Goal: Information Seeking & Learning: Learn about a topic

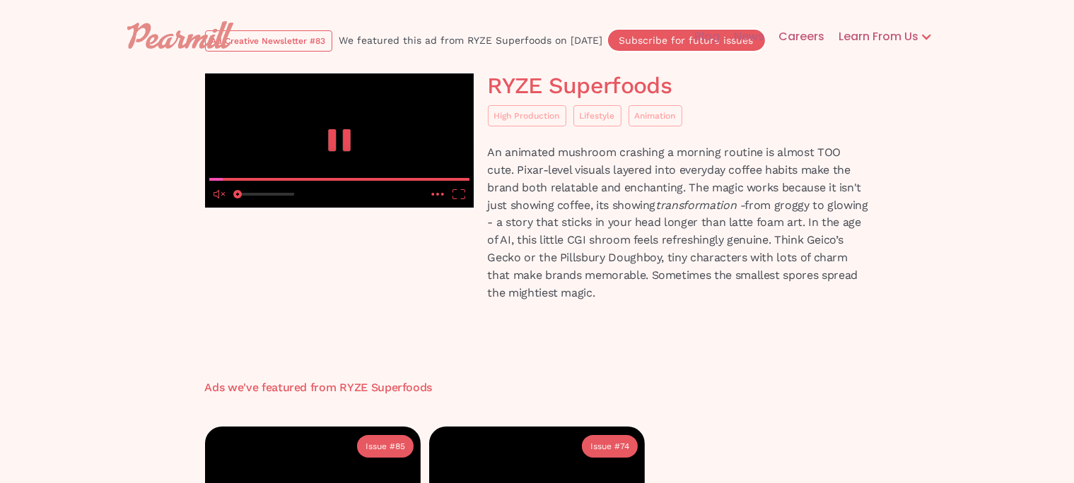
click at [423, 208] on video at bounding box center [339, 141] width 269 height 134
click at [220, 204] on media-mute-button "unmute" at bounding box center [219, 194] width 21 height 18
click at [267, 208] on video at bounding box center [339, 141] width 269 height 134
click at [339, 151] on icon "pause" at bounding box center [339, 140] width 28 height 22
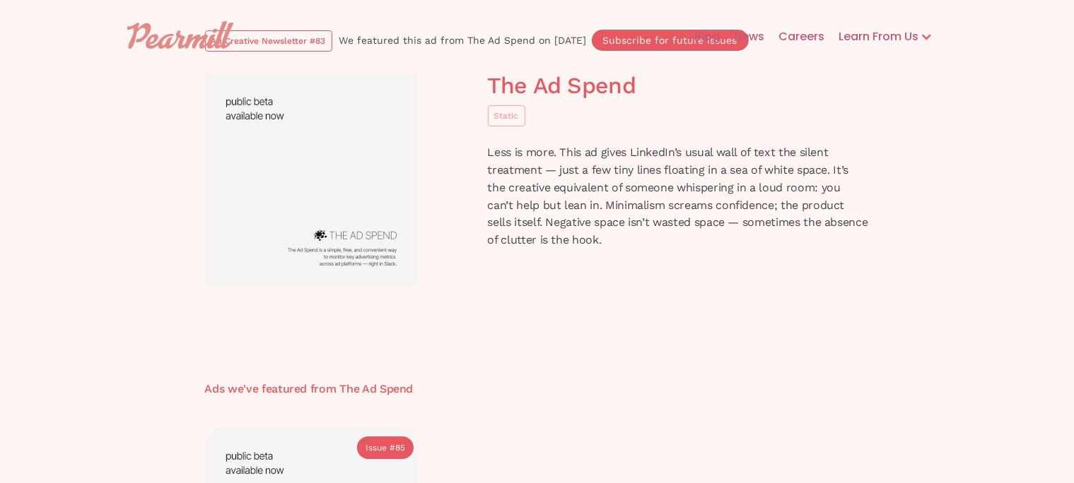
click at [366, 251] on img at bounding box center [311, 180] width 212 height 213
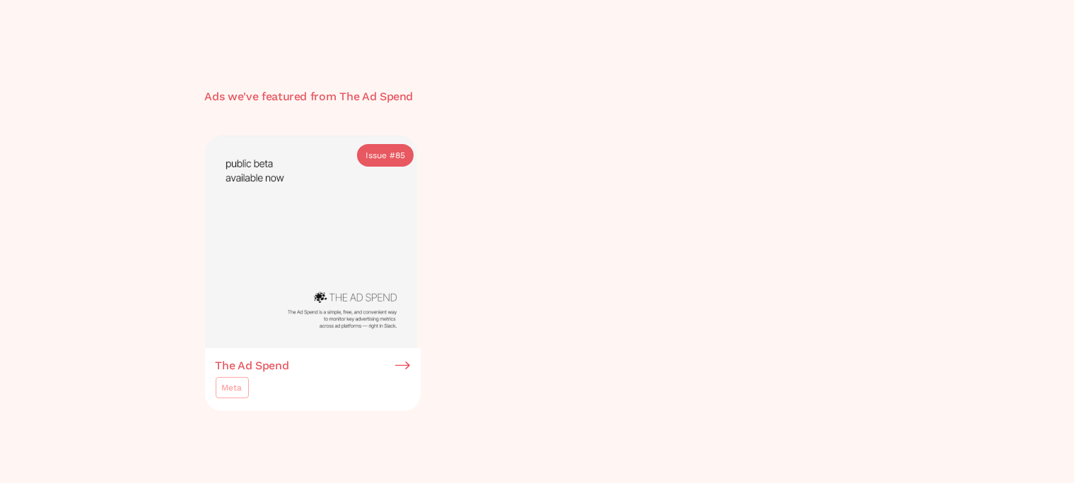
scroll to position [298, 0]
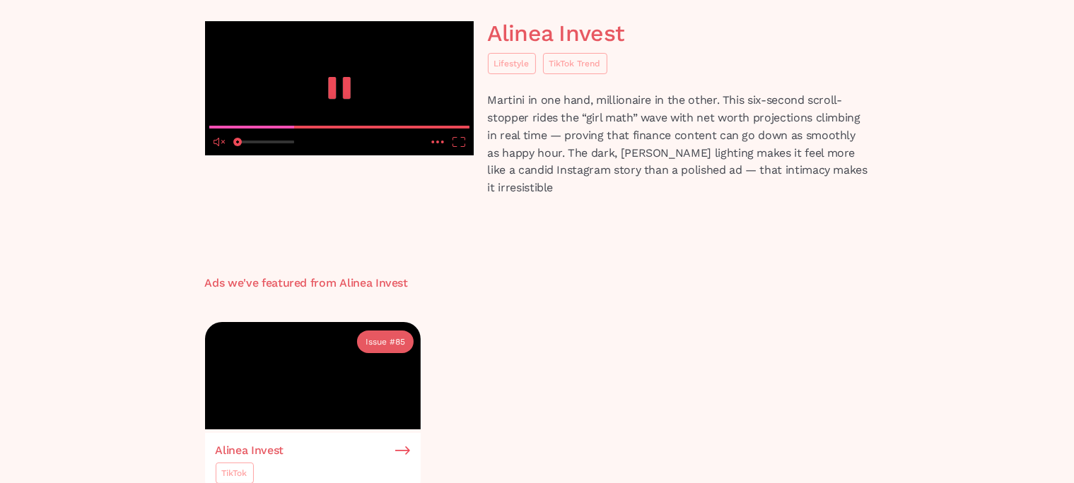
scroll to position [74, 0]
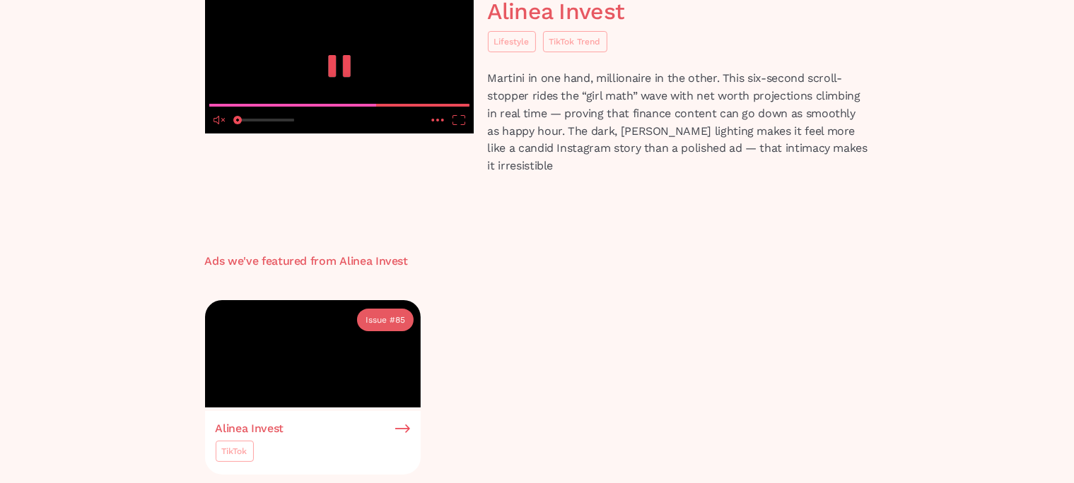
click at [218, 124] on icon "unmute" at bounding box center [216, 120] width 6 height 8
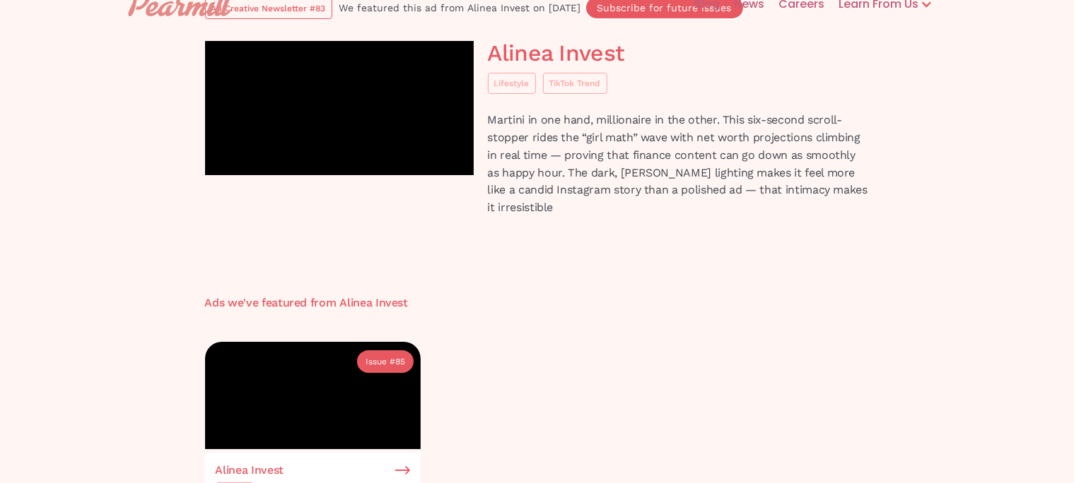
scroll to position [0, 0]
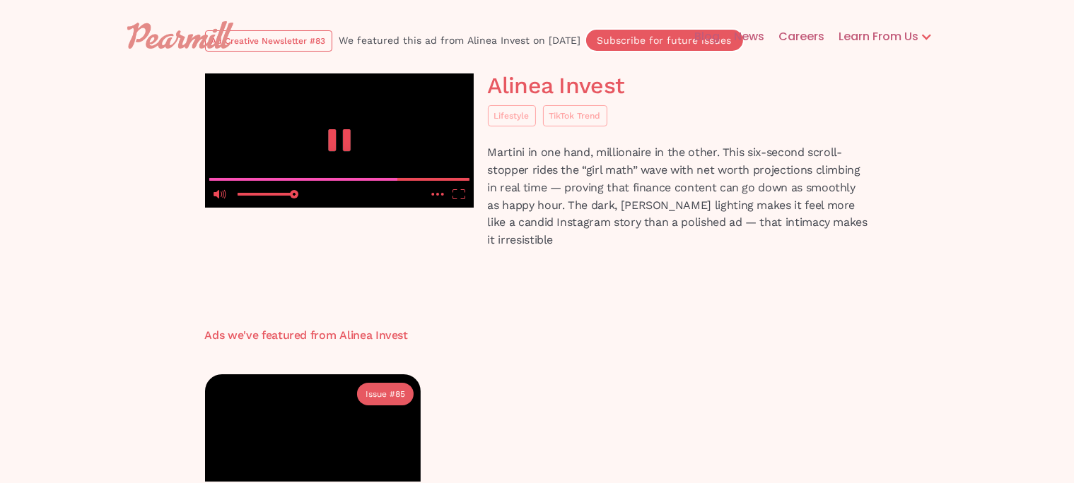
click at [350, 191] on video at bounding box center [339, 141] width 269 height 134
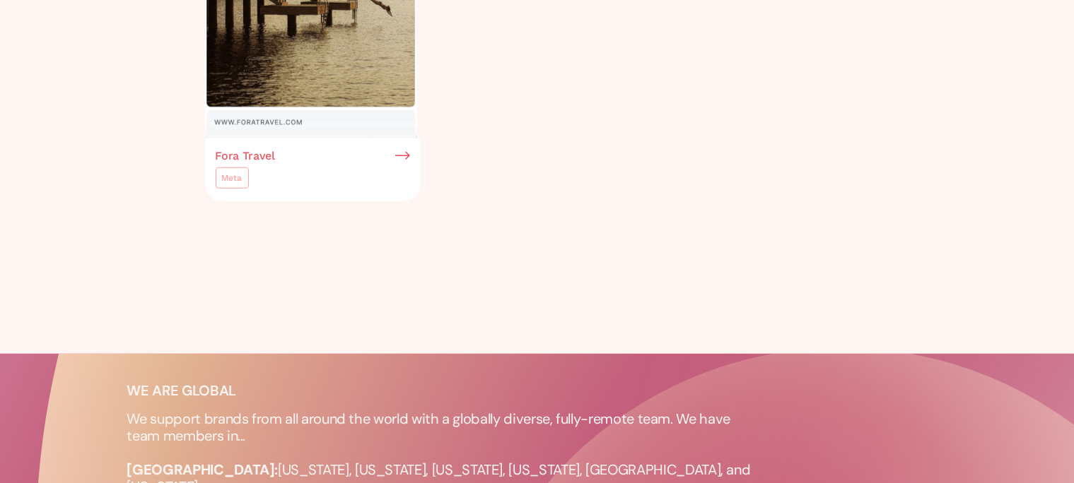
scroll to position [1045, 0]
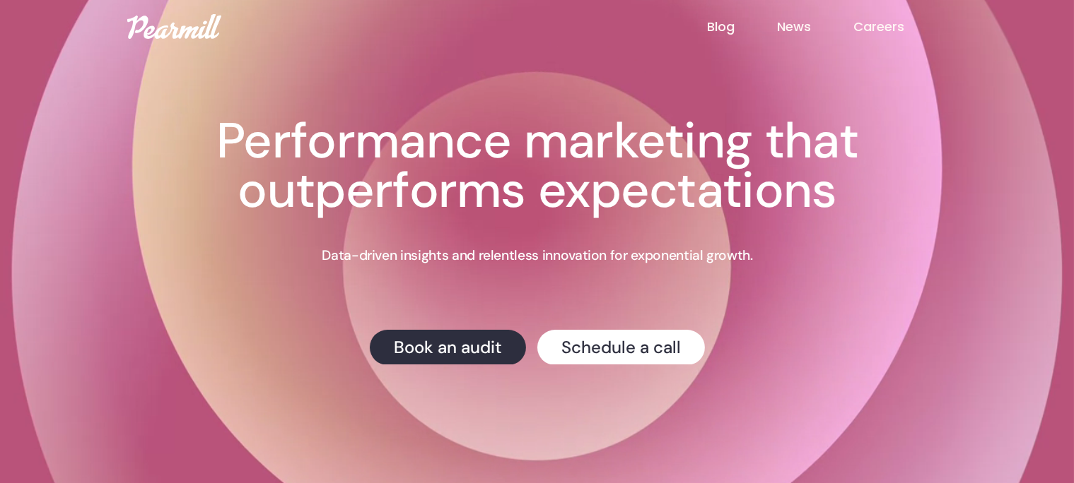
click at [720, 24] on link "Blog" at bounding box center [742, 27] width 70 height 18
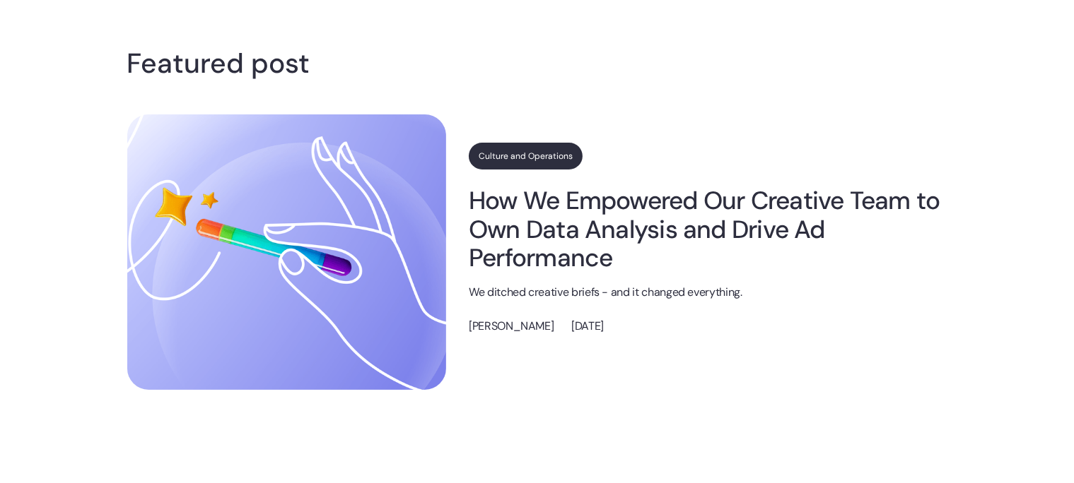
scroll to position [223, 0]
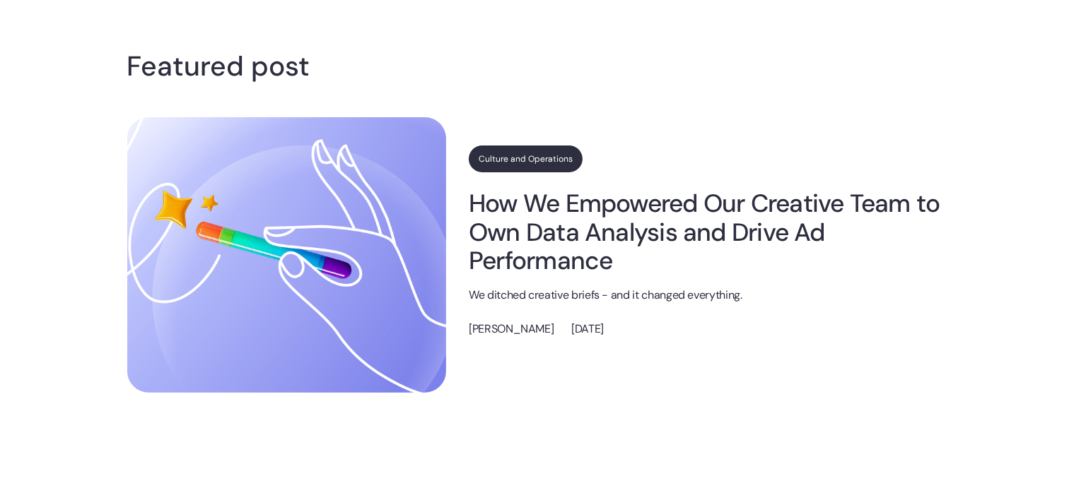
click at [561, 157] on link "Culture and Operations" at bounding box center [526, 159] width 114 height 27
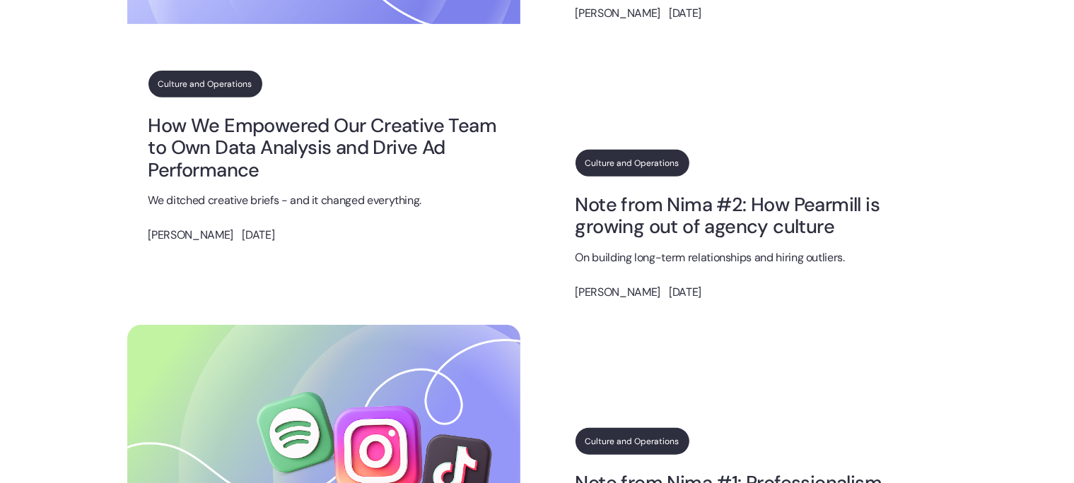
scroll to position [596, 0]
click at [211, 164] on link "How We Empowered Our Creative Team to Own Data Analysis and Drive Ad Performance" at bounding box center [323, 147] width 351 height 66
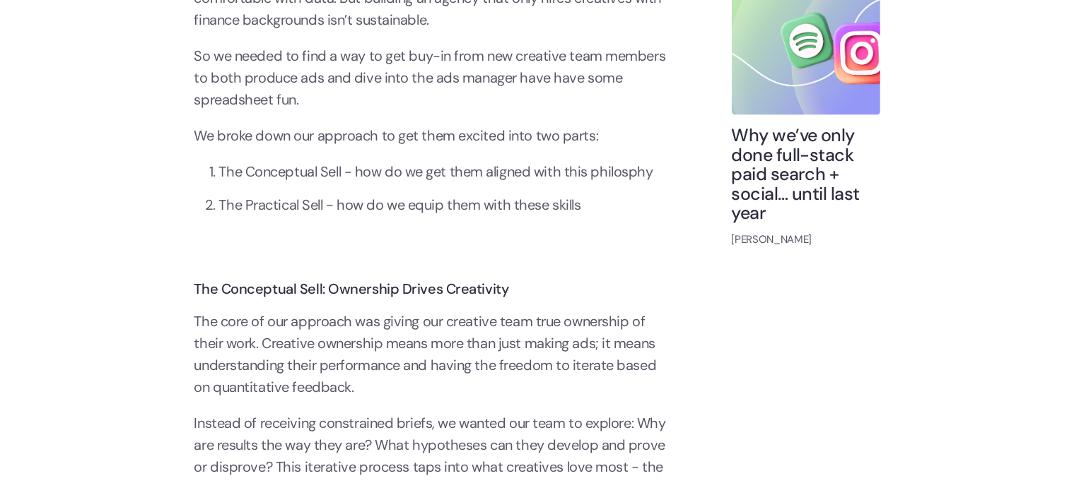
scroll to position [2164, 0]
